Goal: Task Accomplishment & Management: Manage account settings

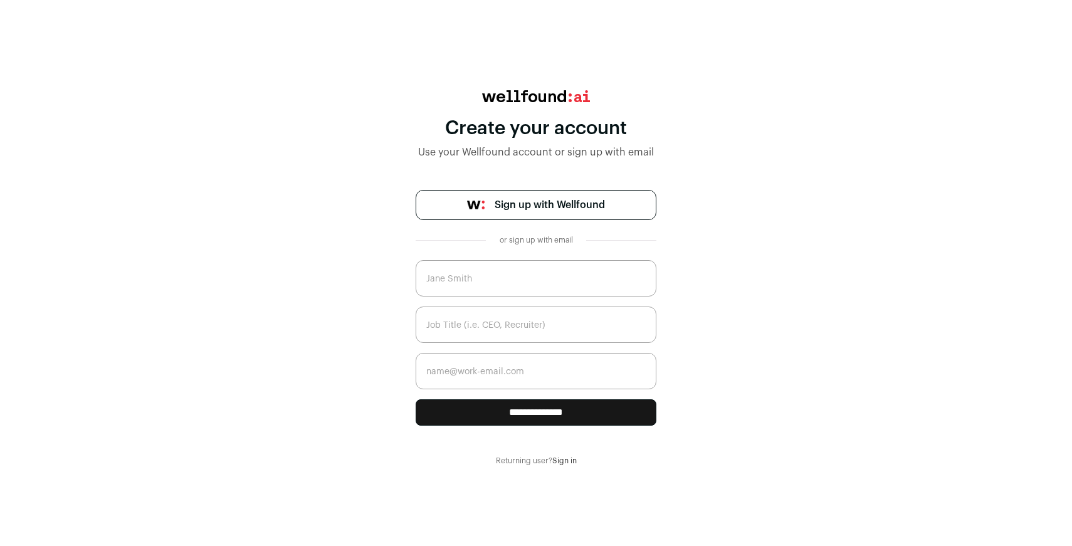
click at [500, 281] on input "text" at bounding box center [536, 278] width 241 height 36
type input "[PERSON_NAME]"
type input "COO"
type input "[PERSON_NAME][EMAIL_ADDRESS][DOMAIN_NAME]"
click at [579, 409] on input "**********" at bounding box center [536, 412] width 241 height 26
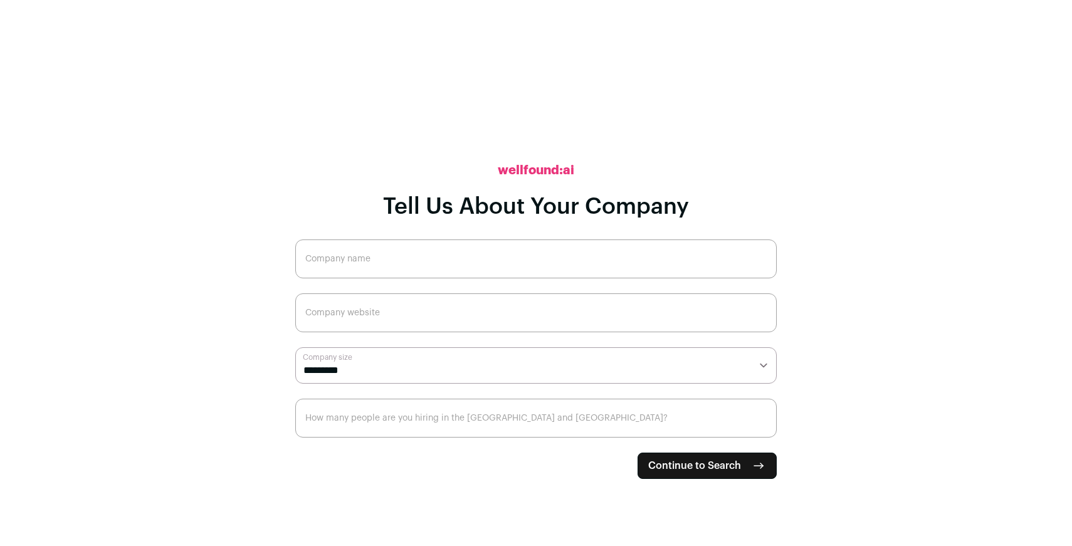
click at [572, 255] on input "Company name" at bounding box center [535, 258] width 481 height 39
type input "[DOMAIN_NAME] GmbH"
type input "[DOMAIN_NAME]"
click at [580, 360] on select "**********" at bounding box center [535, 365] width 481 height 36
select select "*"
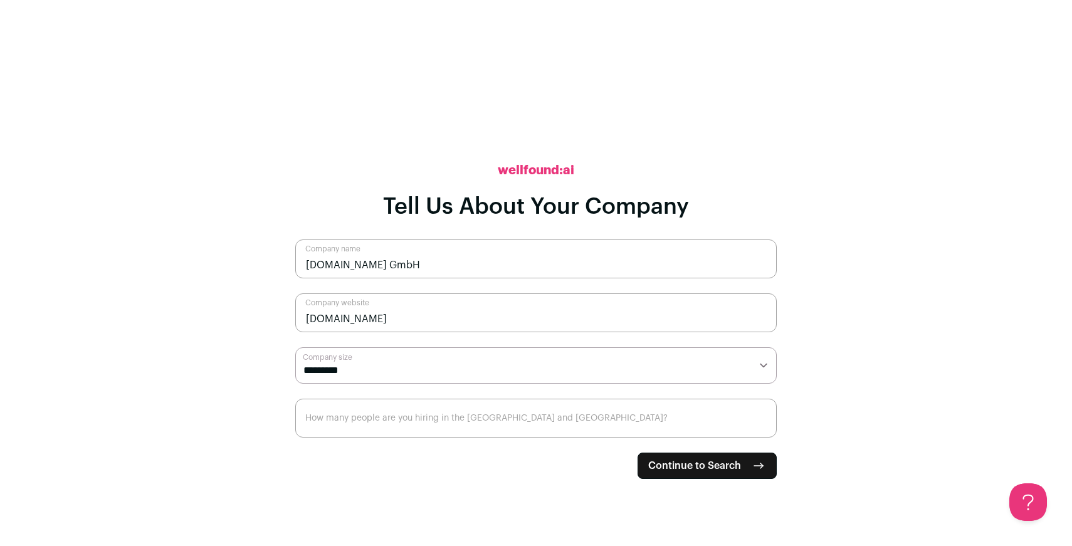
click at [295, 347] on select "**********" at bounding box center [535, 365] width 481 height 36
click at [592, 416] on input "How many people are you hiring in the [GEOGRAPHIC_DATA] and [GEOGRAPHIC_DATA]?" at bounding box center [535, 418] width 481 height 39
type input "0"
click at [718, 465] on span "Continue to Search" at bounding box center [694, 465] width 93 height 15
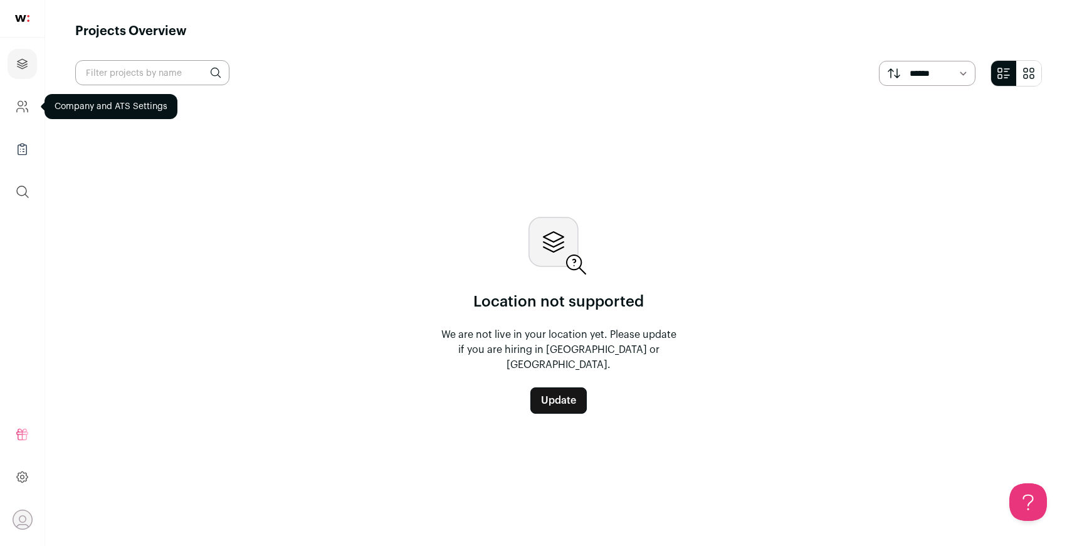
click at [27, 103] on icon "Company and ATS Settings" at bounding box center [22, 106] width 14 height 15
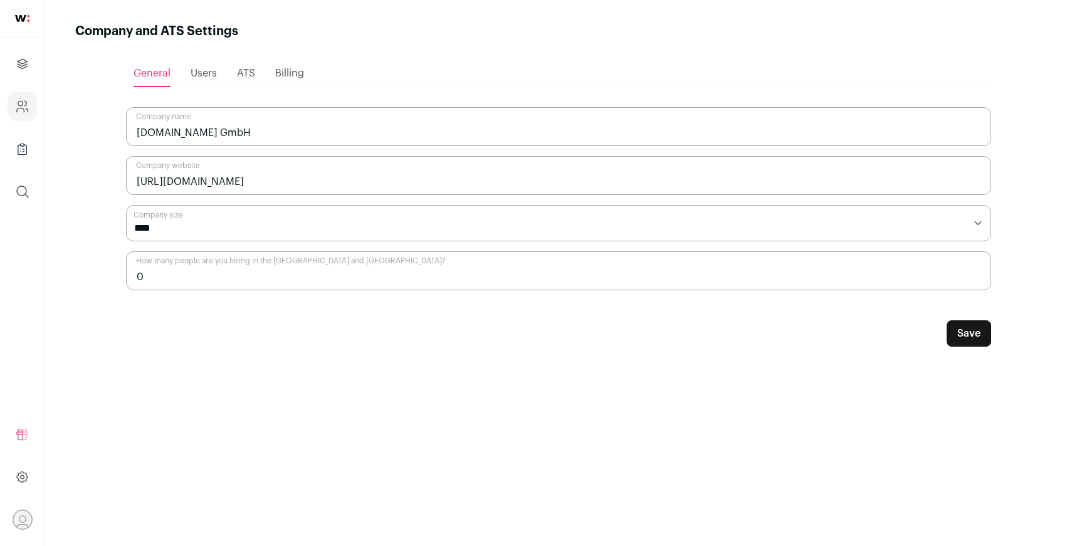
click at [244, 76] on span "ATS" at bounding box center [246, 73] width 18 height 10
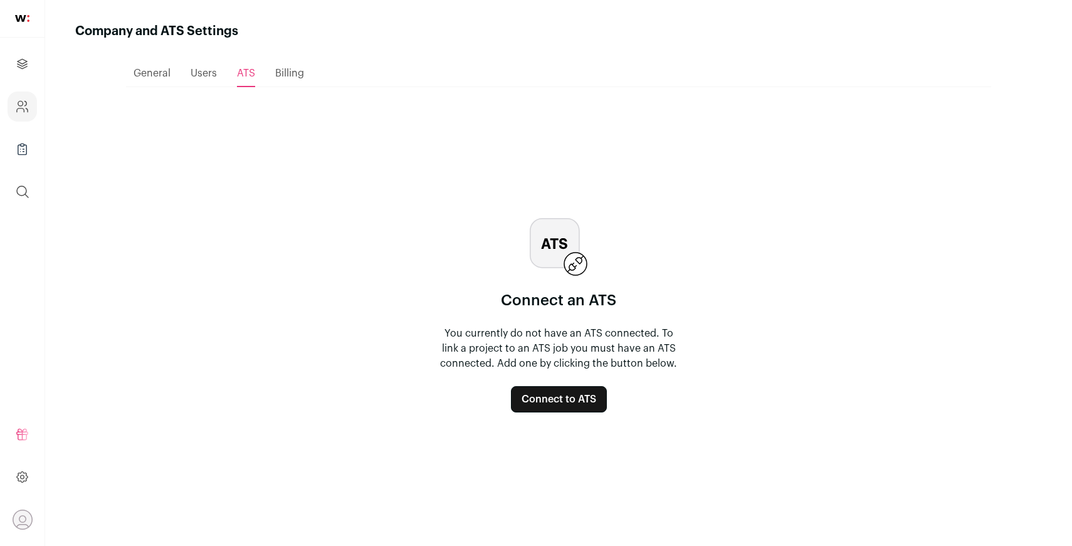
click at [543, 401] on button "Connect to ATS" at bounding box center [559, 399] width 96 height 26
click at [203, 76] on span "Users" at bounding box center [204, 73] width 26 height 10
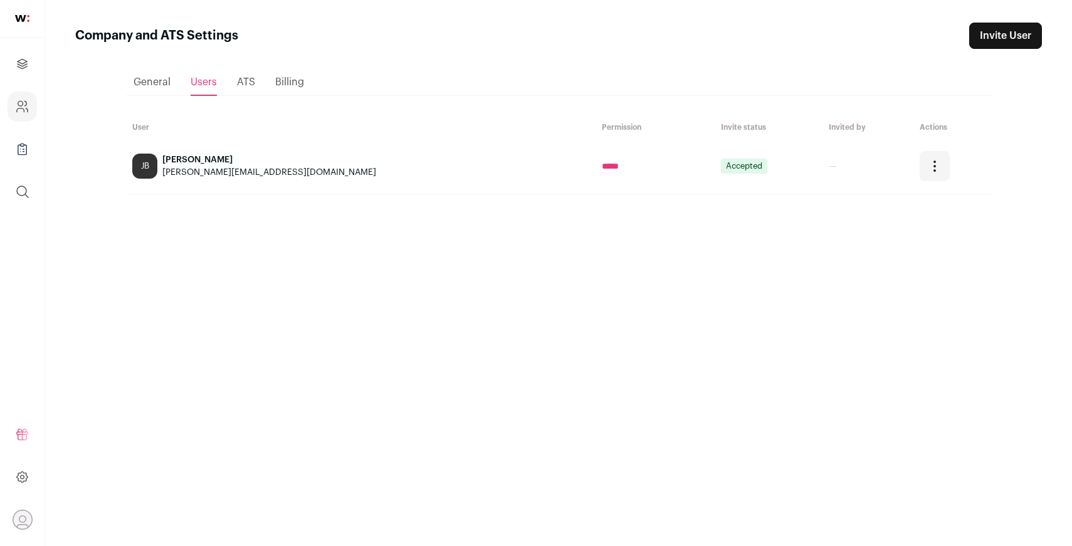
click at [292, 84] on span "Billing" at bounding box center [289, 82] width 29 height 10
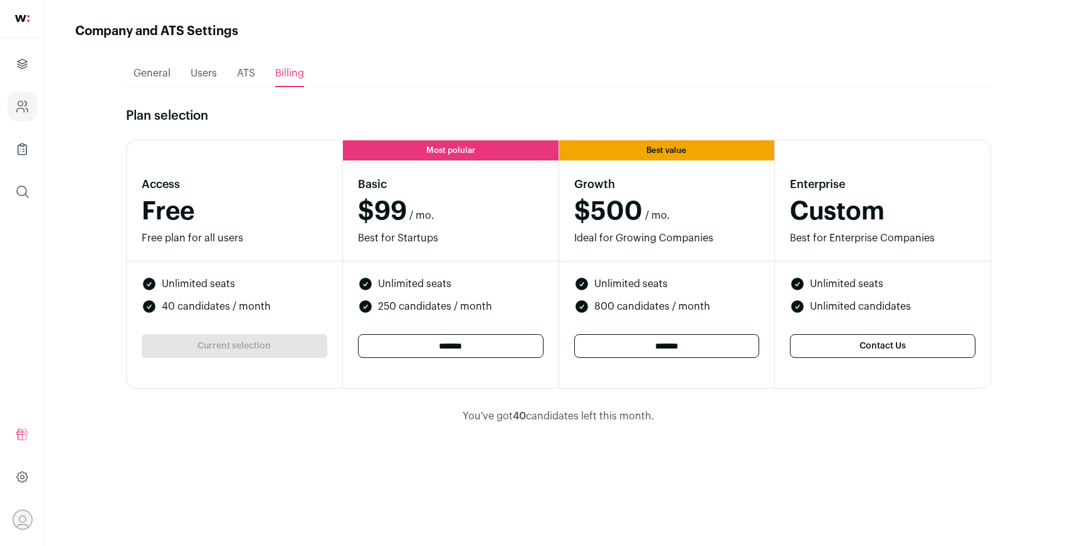
click at [161, 74] on span "General" at bounding box center [152, 73] width 37 height 10
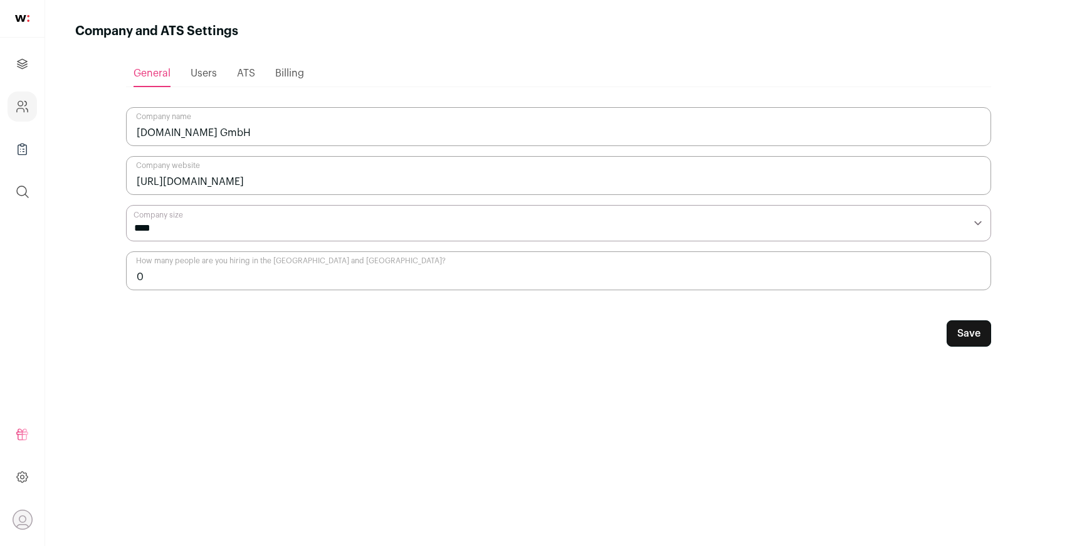
click at [288, 72] on span "Billing" at bounding box center [289, 73] width 29 height 10
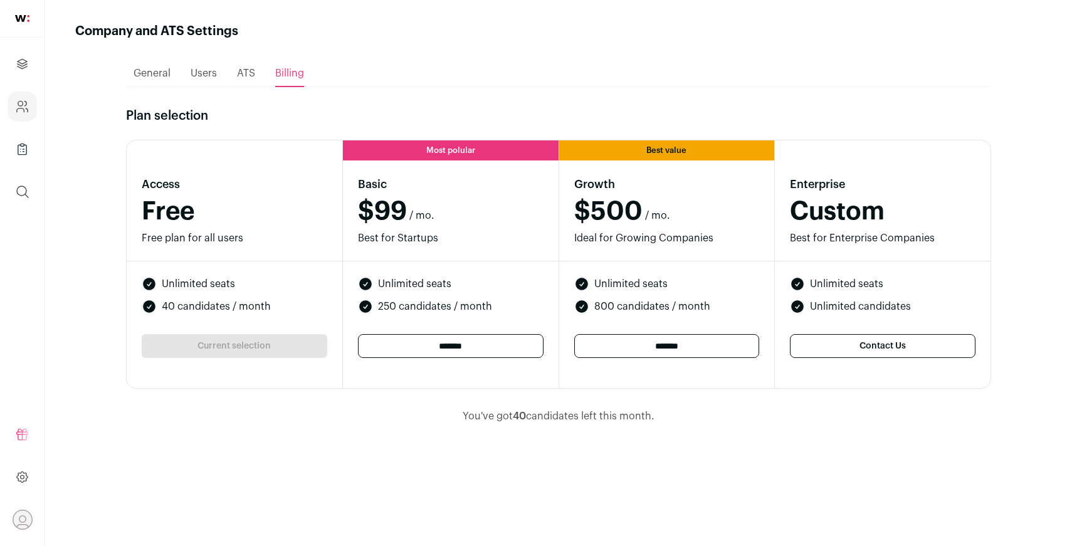
click at [162, 71] on span "General" at bounding box center [152, 73] width 37 height 10
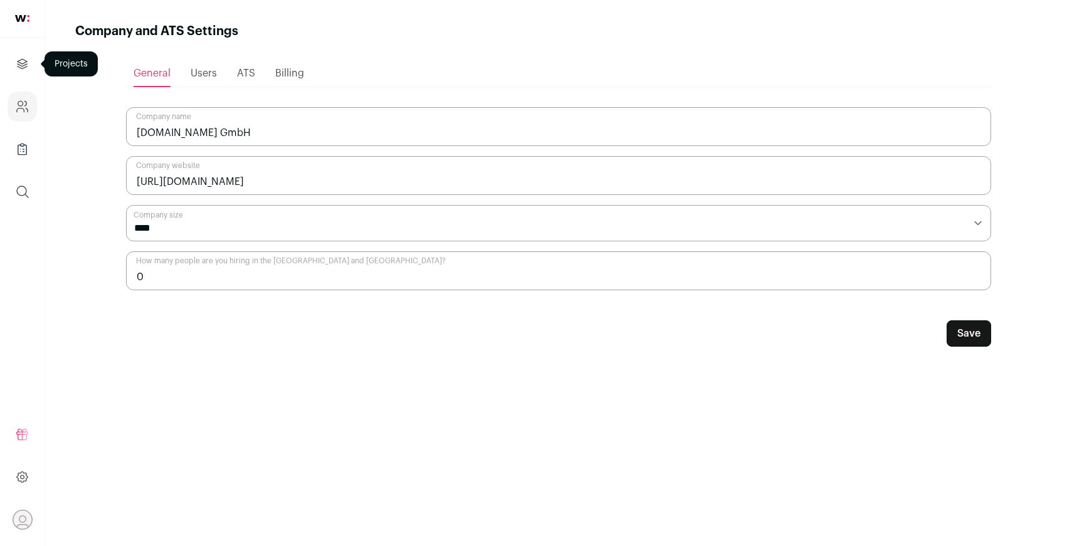
click at [26, 65] on icon "Projects" at bounding box center [22, 63] width 14 height 15
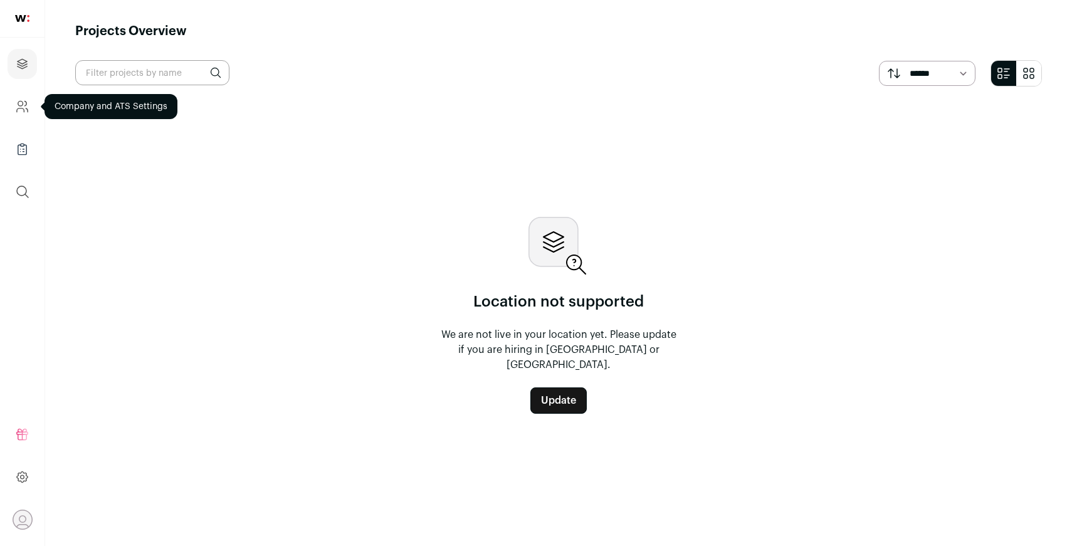
click at [23, 108] on icon "Company and ATS Settings" at bounding box center [22, 106] width 14 height 15
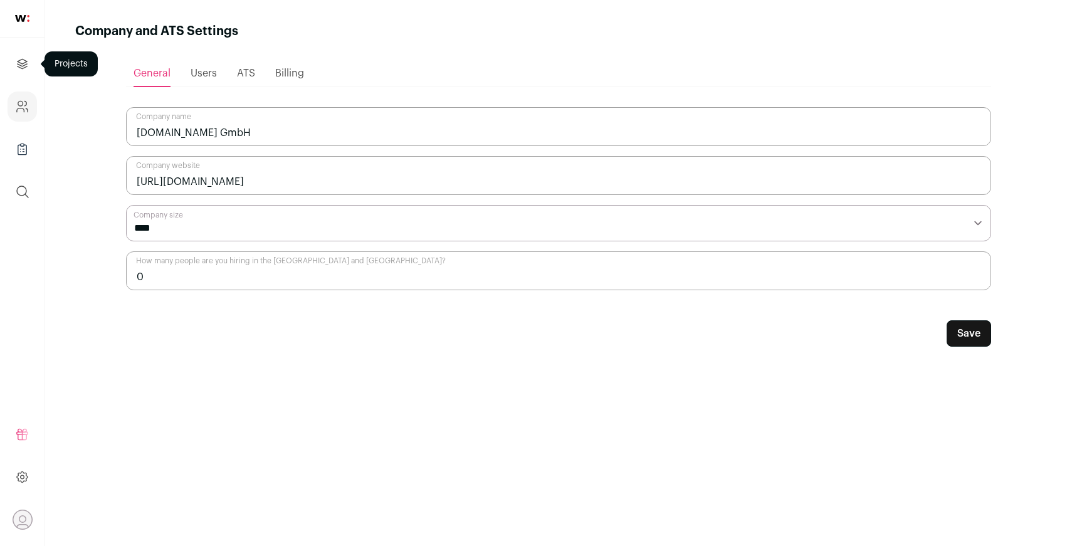
click at [29, 58] on icon "Projects" at bounding box center [22, 63] width 14 height 15
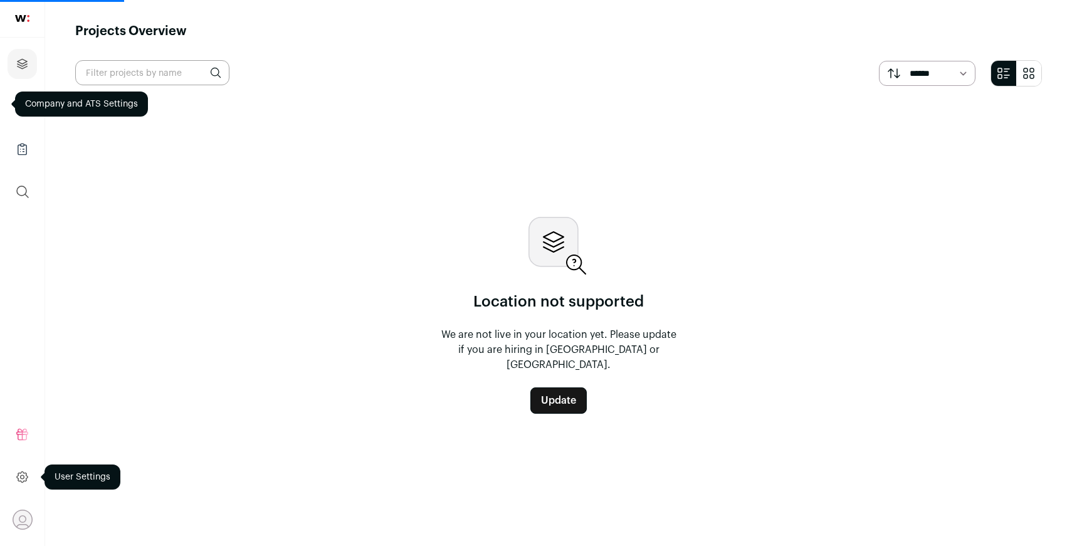
click at [23, 479] on icon at bounding box center [22, 477] width 14 height 15
click at [22, 475] on icon at bounding box center [23, 477] width 4 height 4
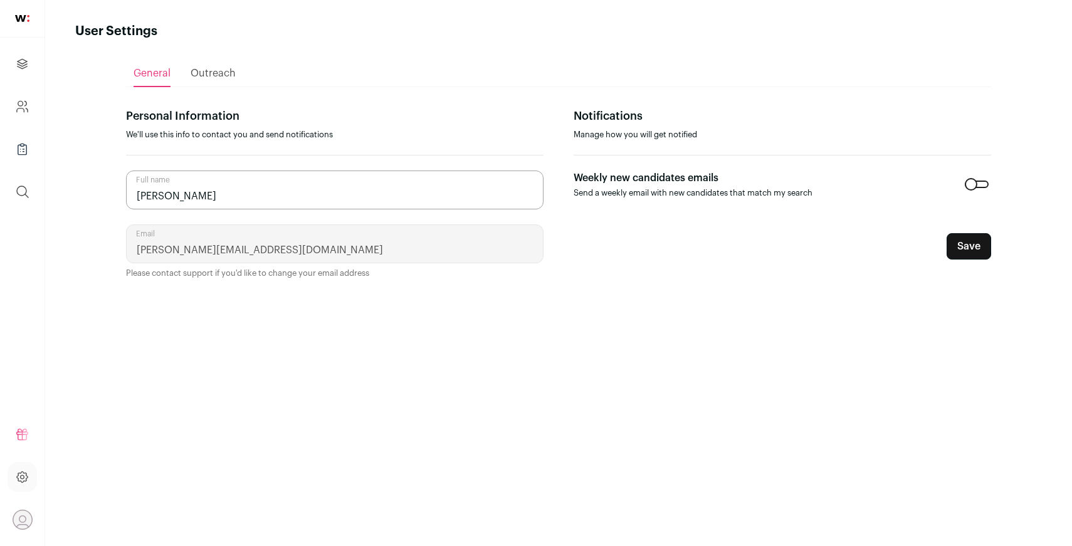
click at [223, 75] on span "Outreach" at bounding box center [213, 73] width 45 height 10
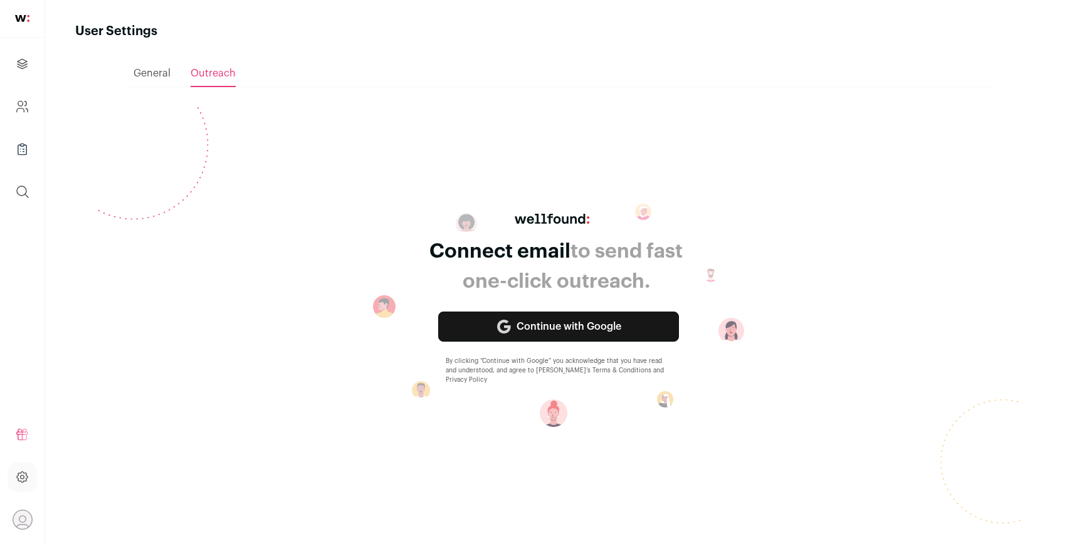
click at [155, 78] on div "General" at bounding box center [152, 73] width 37 height 25
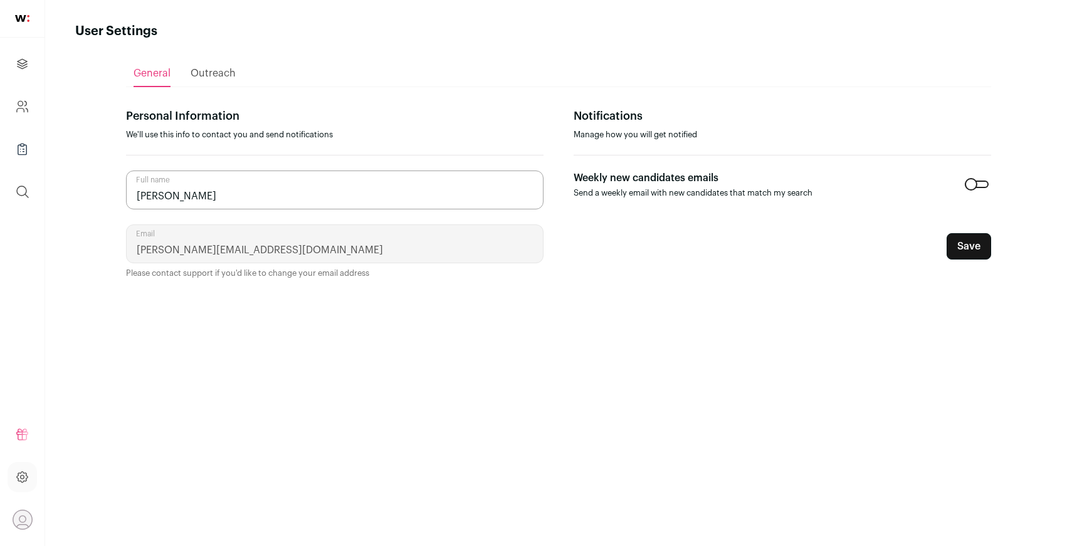
click at [201, 72] on span "Outreach" at bounding box center [213, 73] width 45 height 10
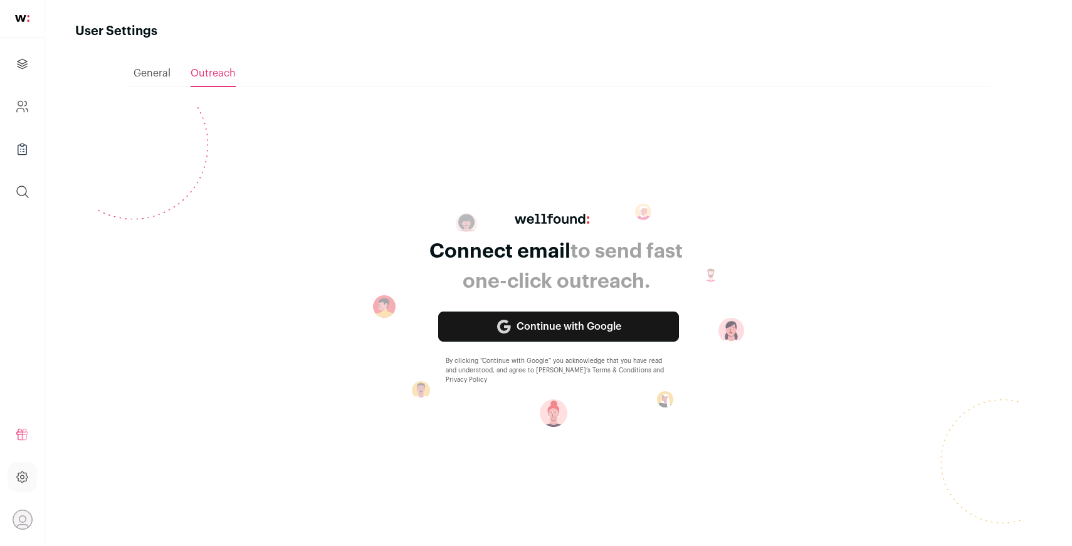
click at [159, 73] on span "General" at bounding box center [152, 73] width 37 height 10
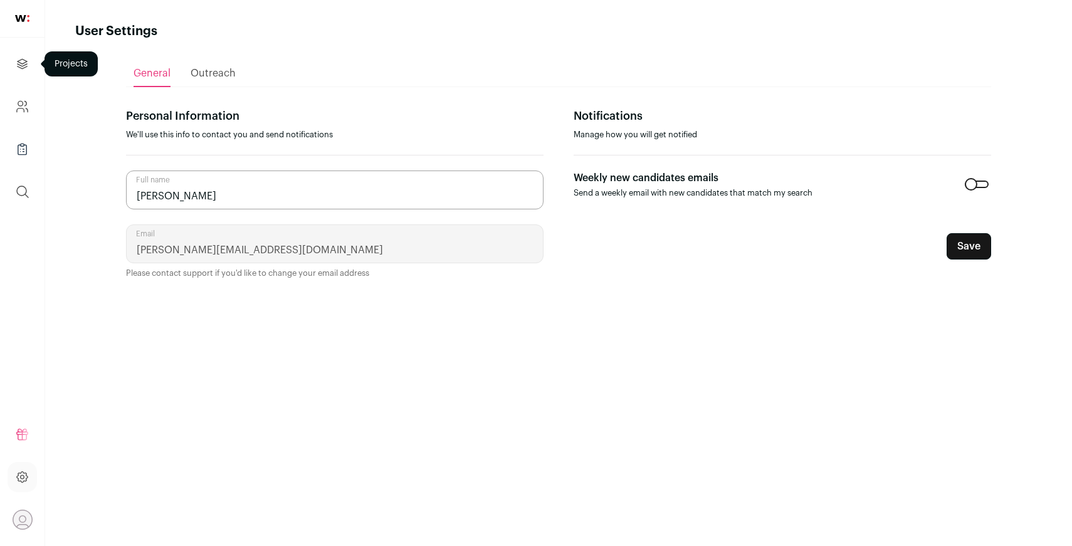
click at [23, 65] on icon "Projects" at bounding box center [22, 63] width 14 height 15
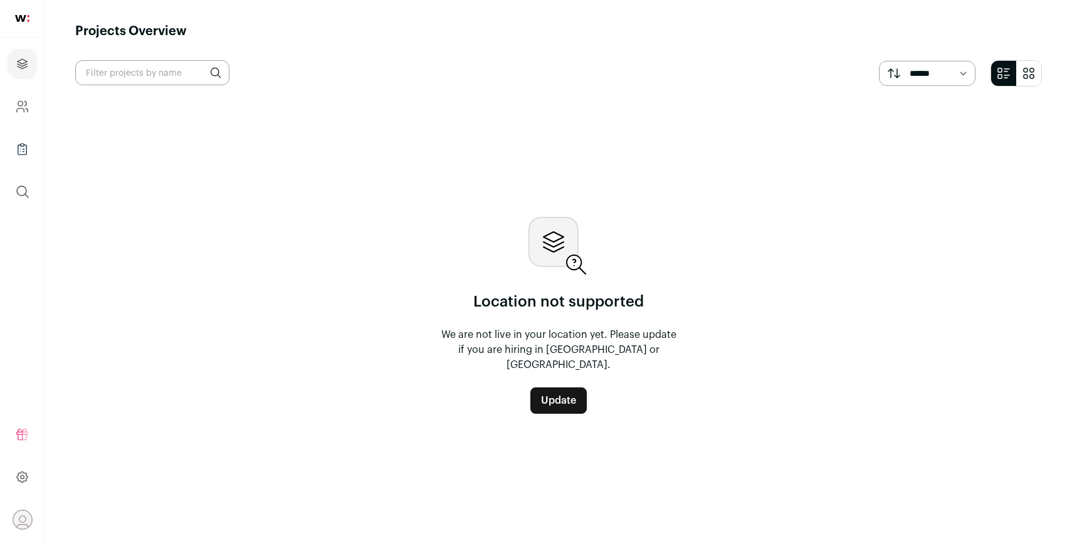
click at [28, 522] on icon "Open dropdown" at bounding box center [22, 519] width 19 height 19
click at [68, 510] on button "Logout" at bounding box center [112, 512] width 139 height 13
